Goal: Transaction & Acquisition: Obtain resource

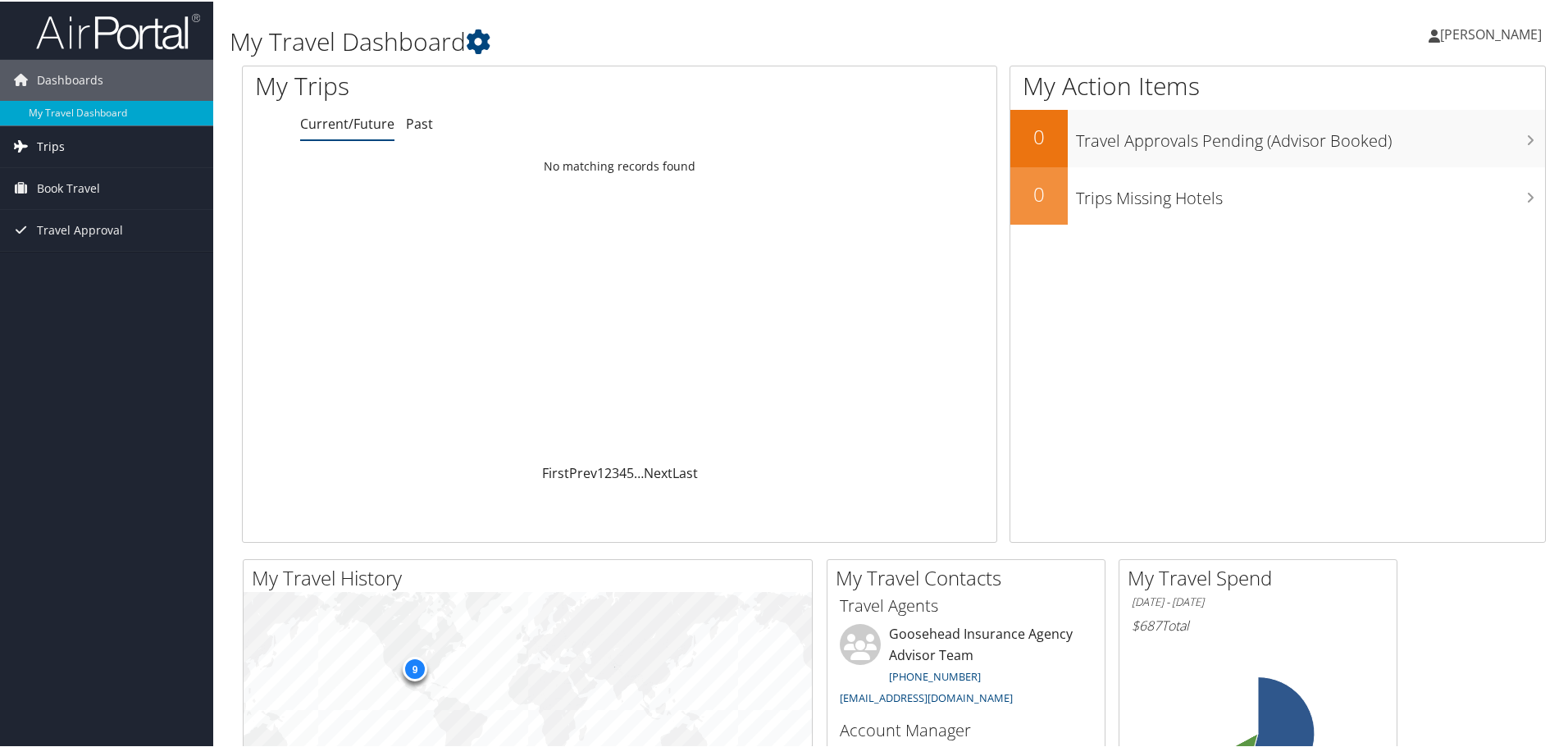
click at [73, 135] on link "Trips" at bounding box center [106, 144] width 213 height 41
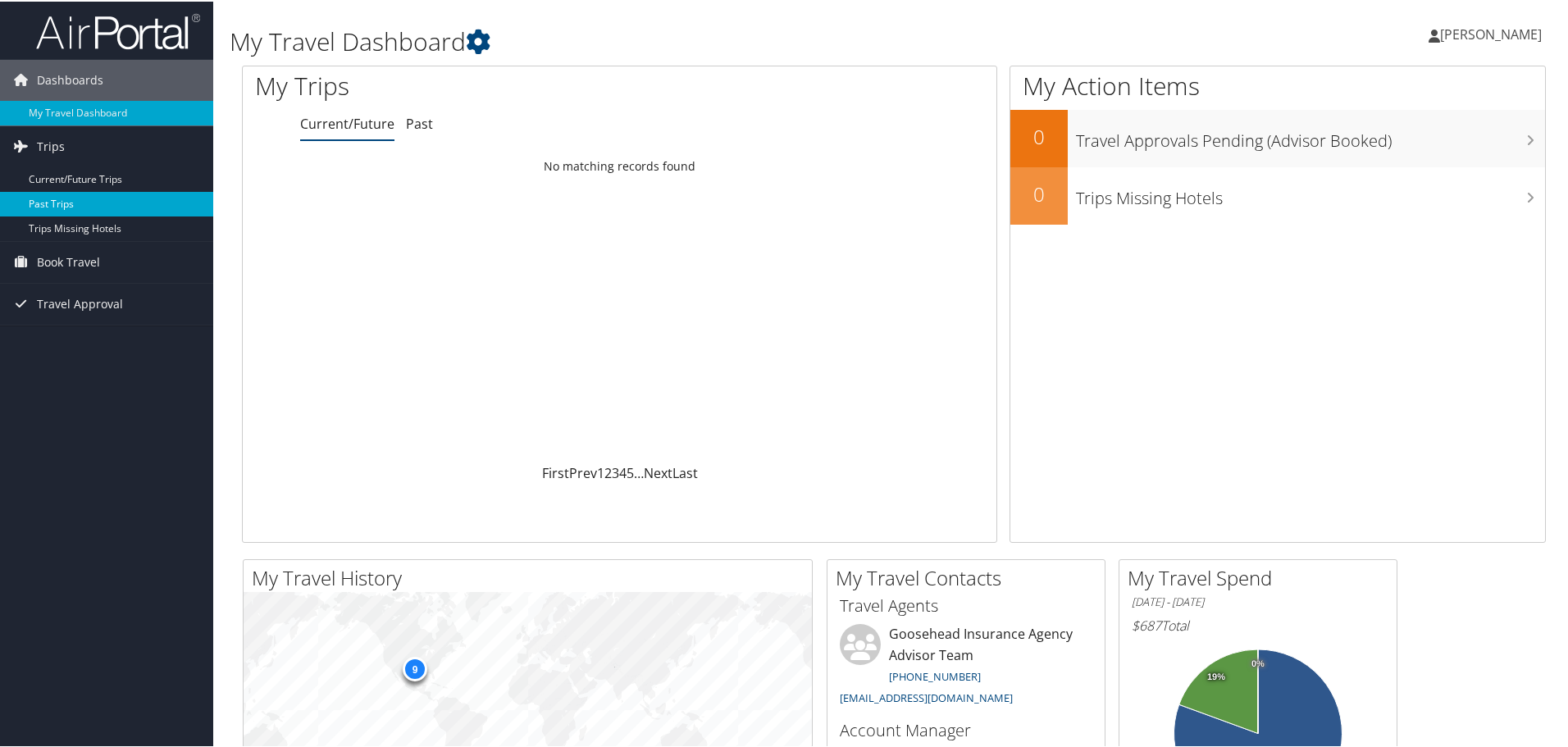
click at [41, 201] on link "Past Trips" at bounding box center [106, 202] width 213 height 25
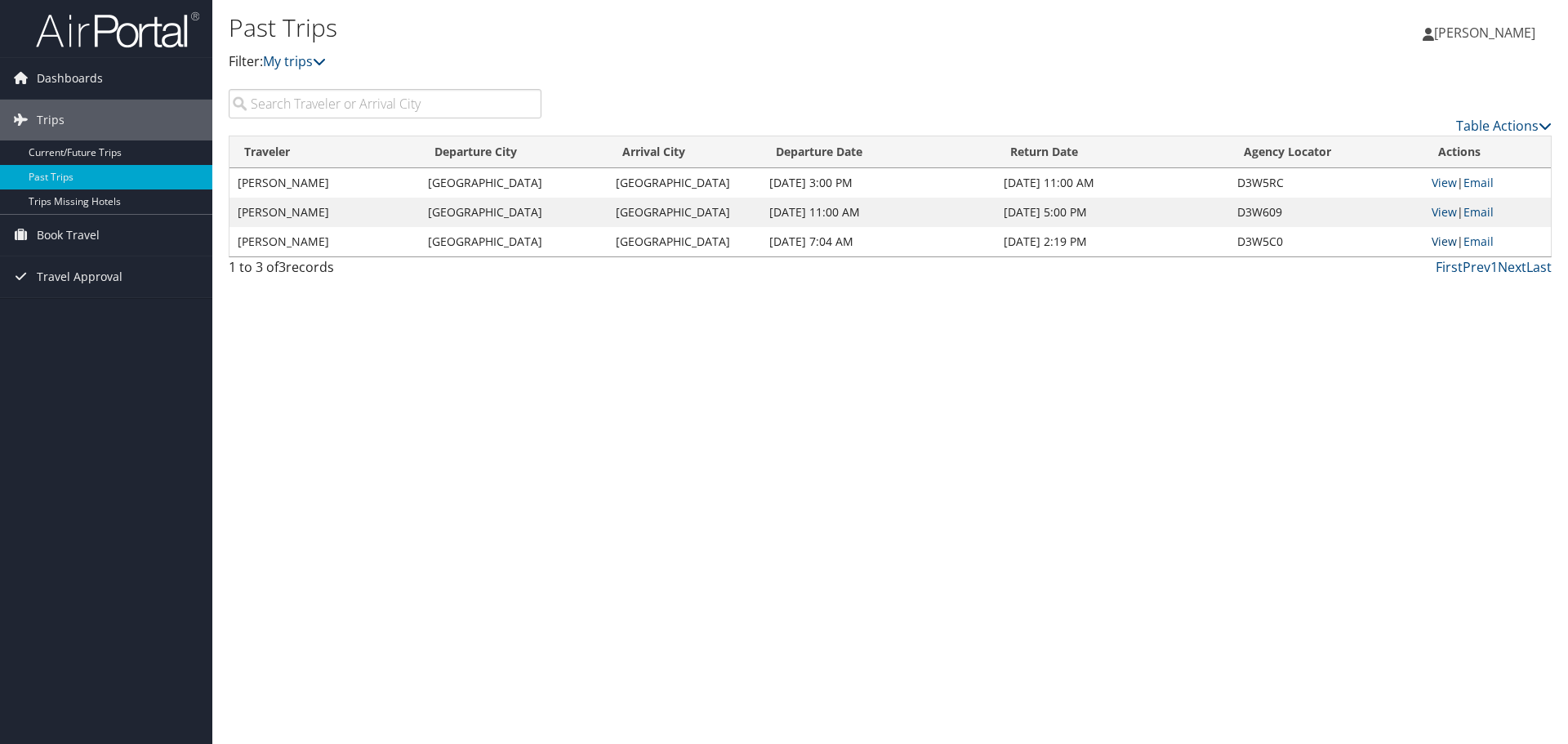
click at [1437, 245] on link "View" at bounding box center [1444, 241] width 26 height 15
click at [1439, 212] on link "View" at bounding box center [1444, 212] width 26 height 15
click at [1438, 179] on link "View" at bounding box center [1444, 182] width 26 height 15
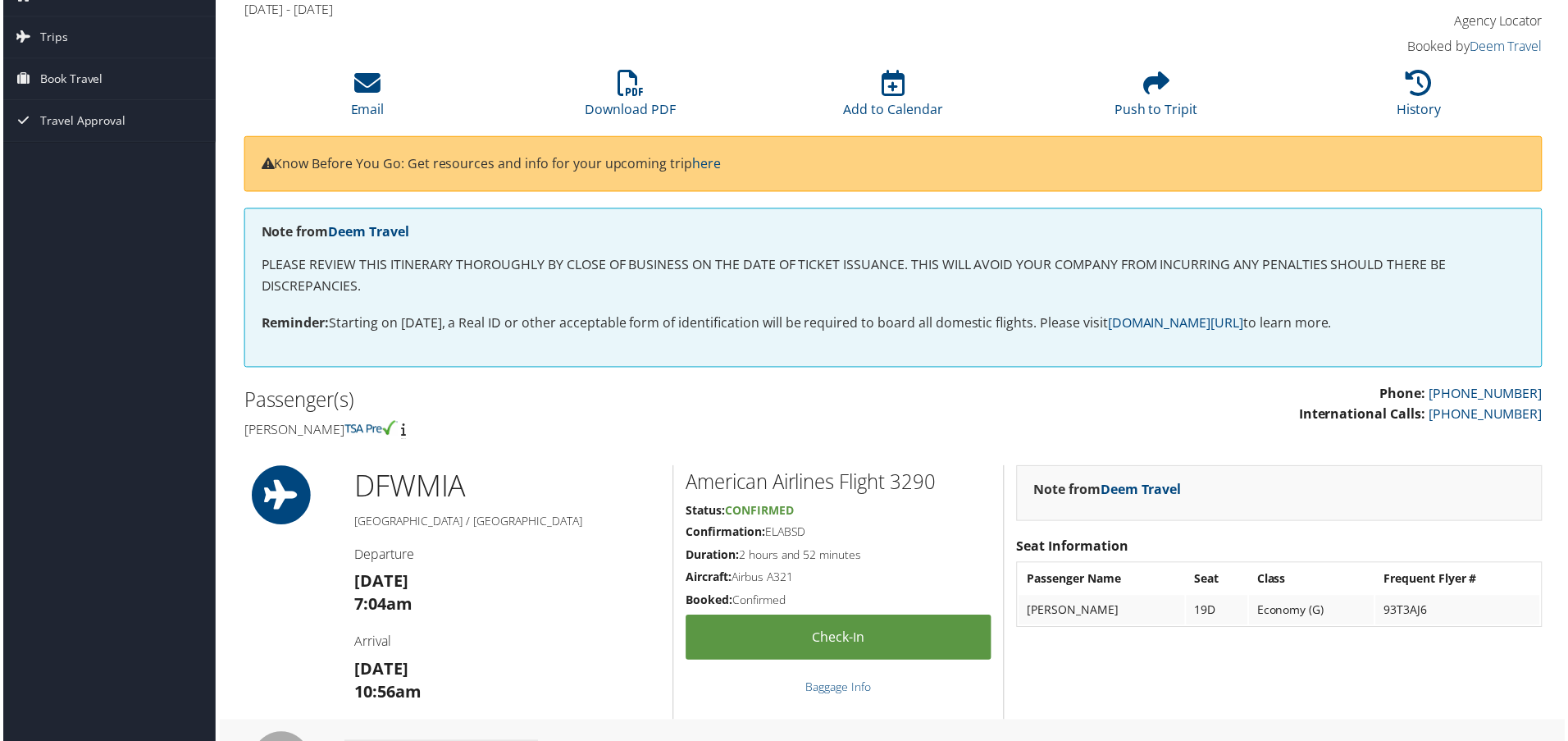
scroll to position [82, 0]
click at [604, 91] on li "Download PDF" at bounding box center [630, 96] width 264 height 66
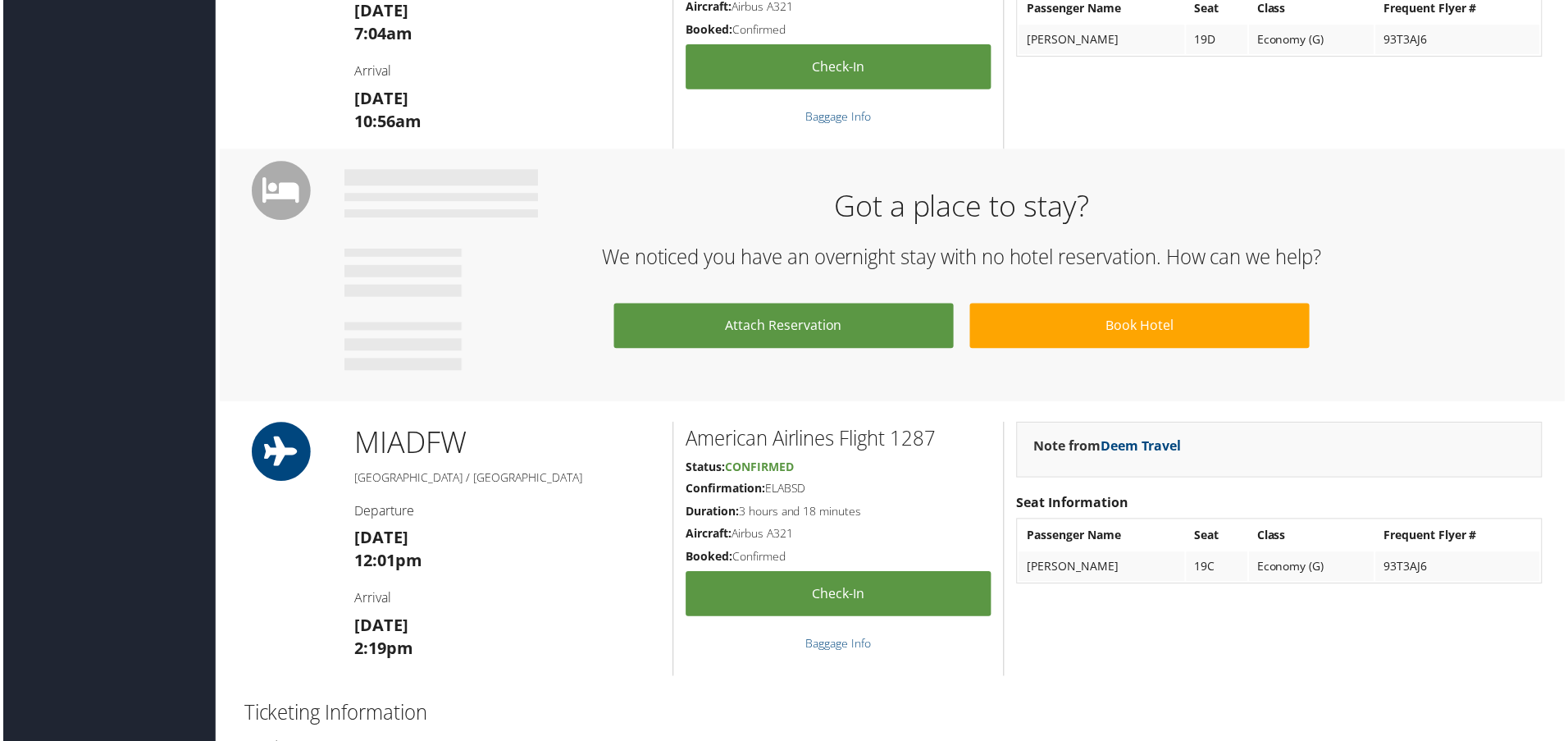
scroll to position [1066, 0]
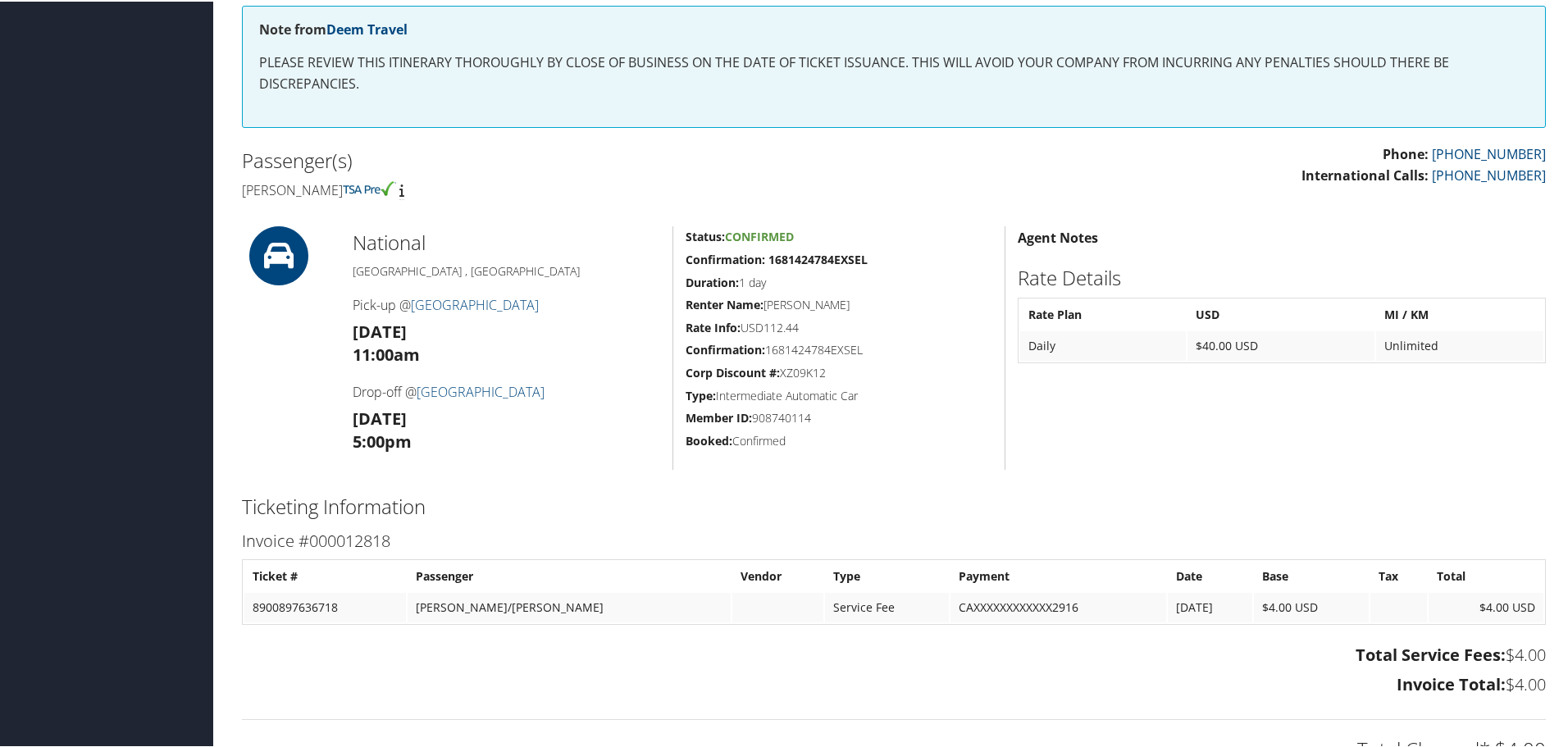
scroll to position [286, 0]
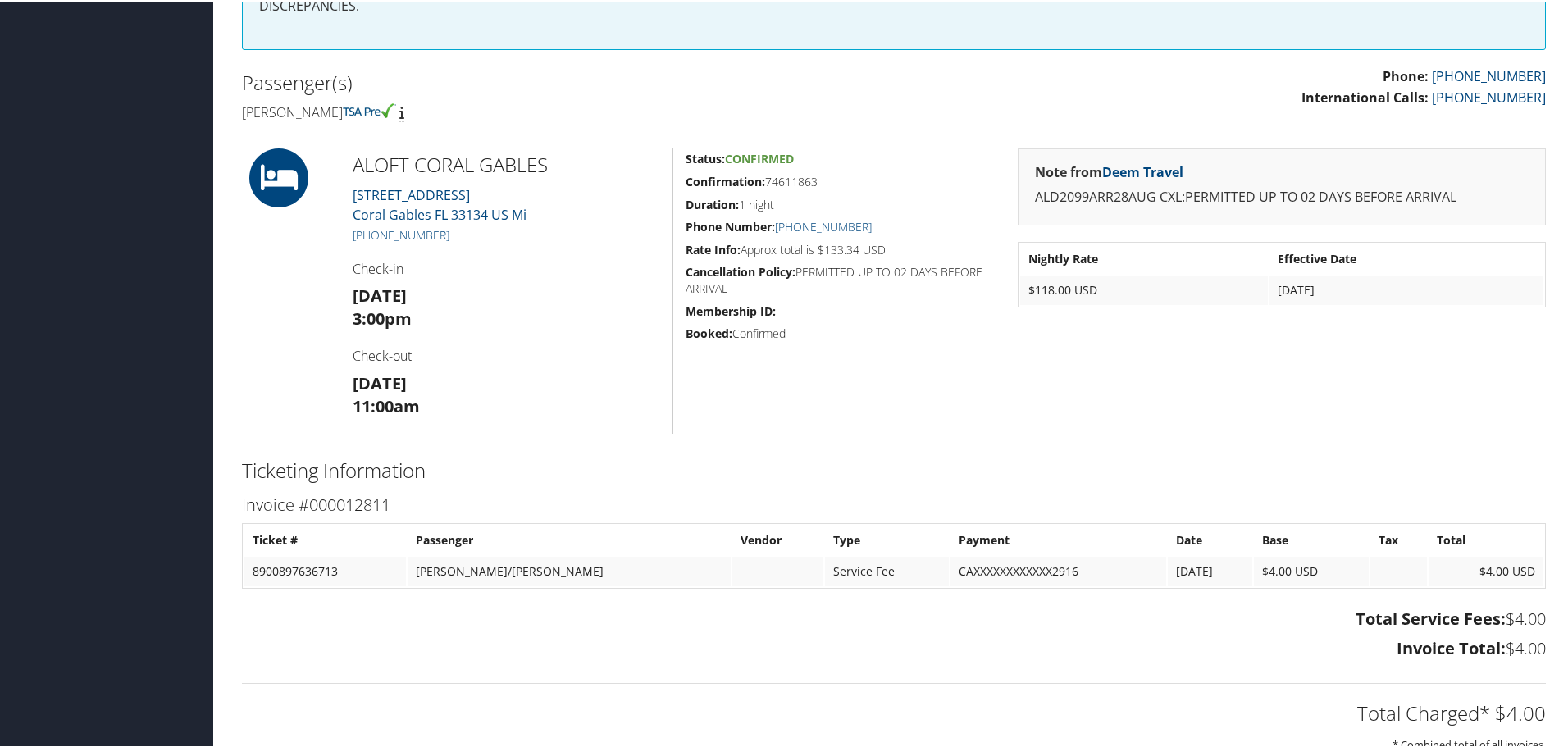
scroll to position [246, 0]
